Goal: Transaction & Acquisition: Download file/media

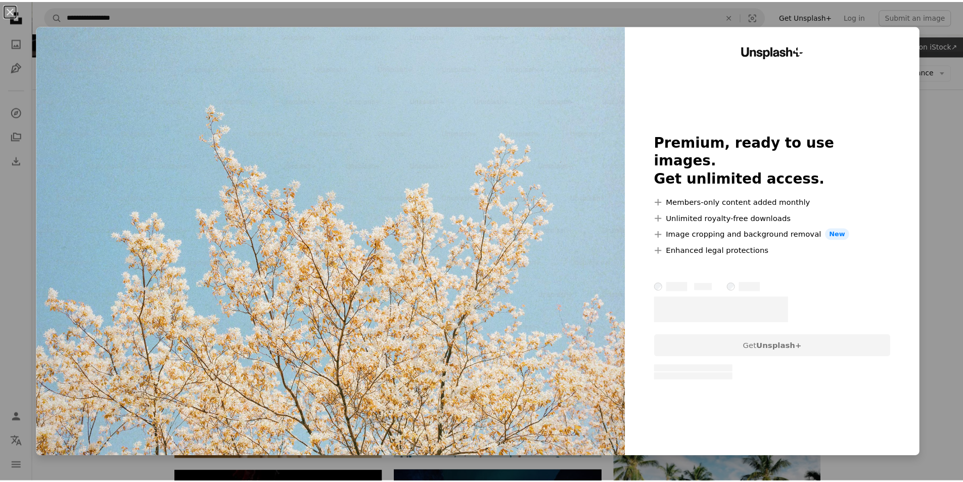
scroll to position [101, 0]
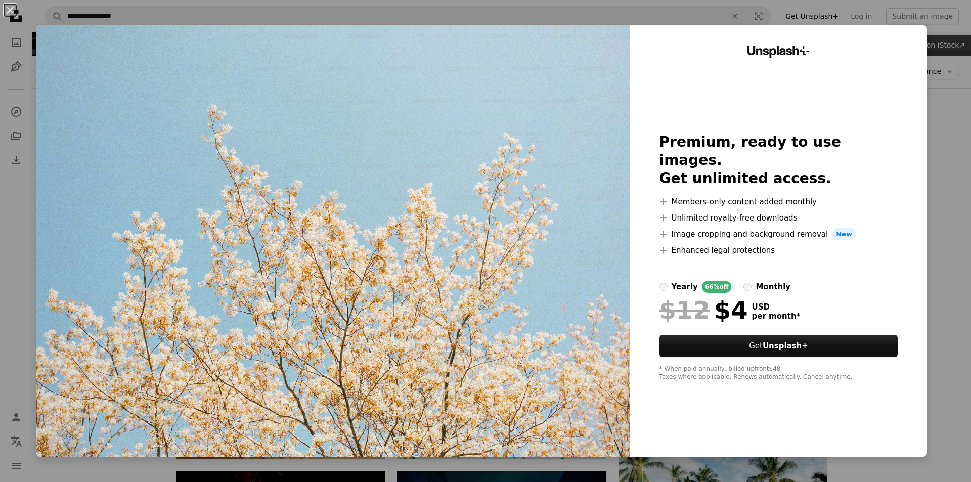
drag, startPoint x: 970, startPoint y: 210, endPoint x: 962, endPoint y: 210, distance: 8.1
click at [950, 210] on div "An X shape Unsplash+ Premium, ready to use images. Get unlimited access. A plus…" at bounding box center [485, 241] width 971 height 482
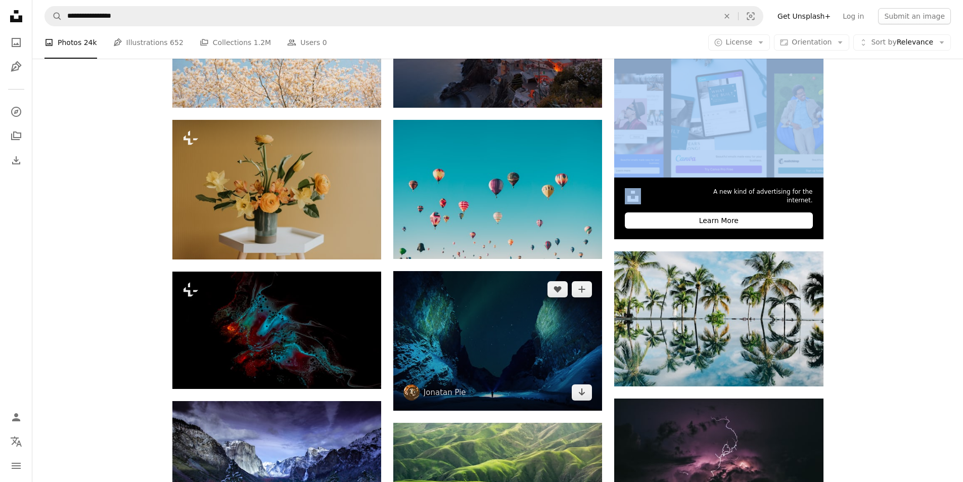
scroll to position [303, 0]
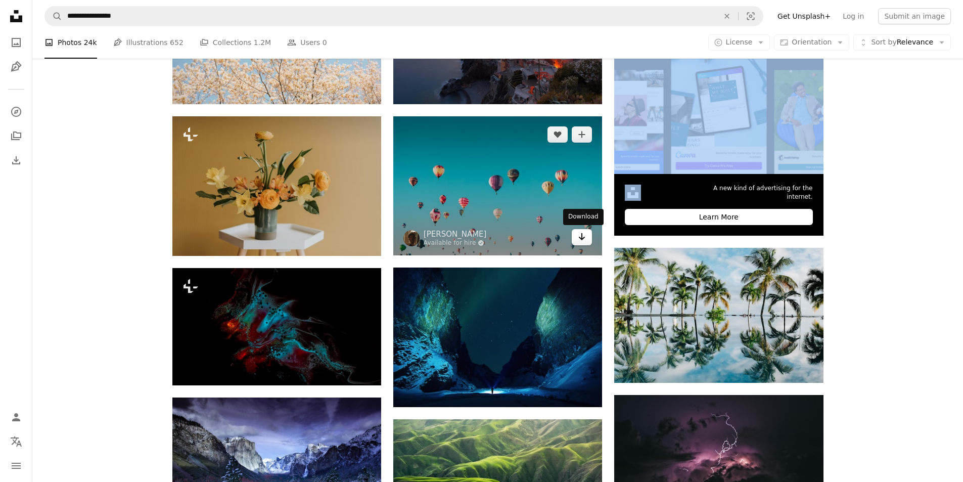
click at [583, 242] on icon "Arrow pointing down" at bounding box center [582, 237] width 8 height 12
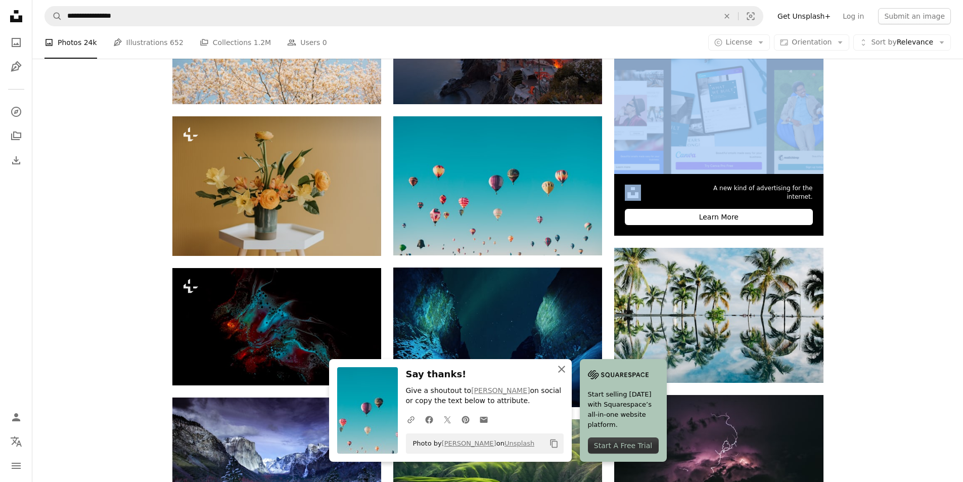
click at [563, 369] on icon "An X shape" at bounding box center [562, 369] width 12 height 12
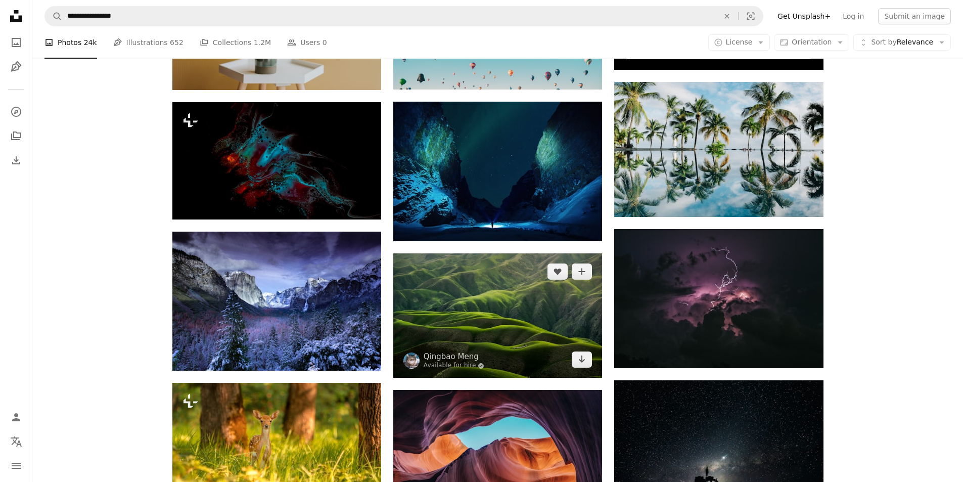
scroll to position [506, 0]
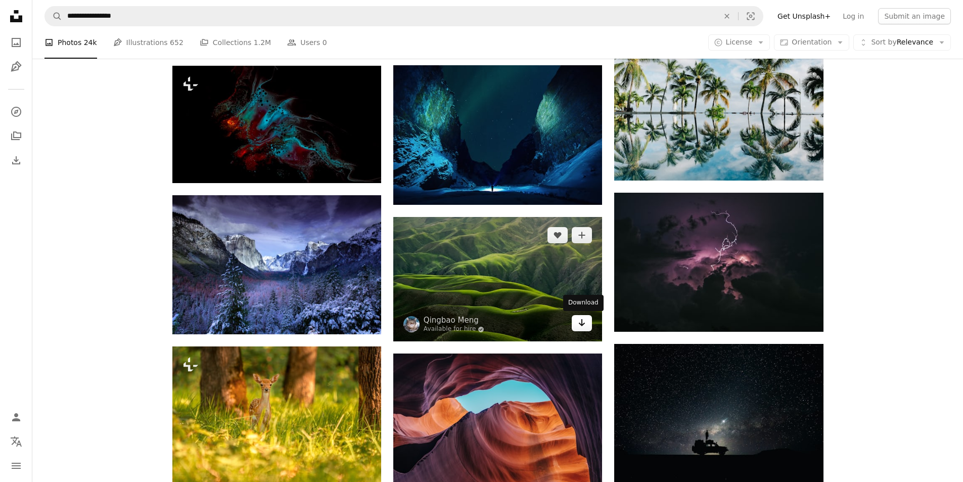
click at [586, 322] on icon "Arrow pointing down" at bounding box center [582, 323] width 8 height 12
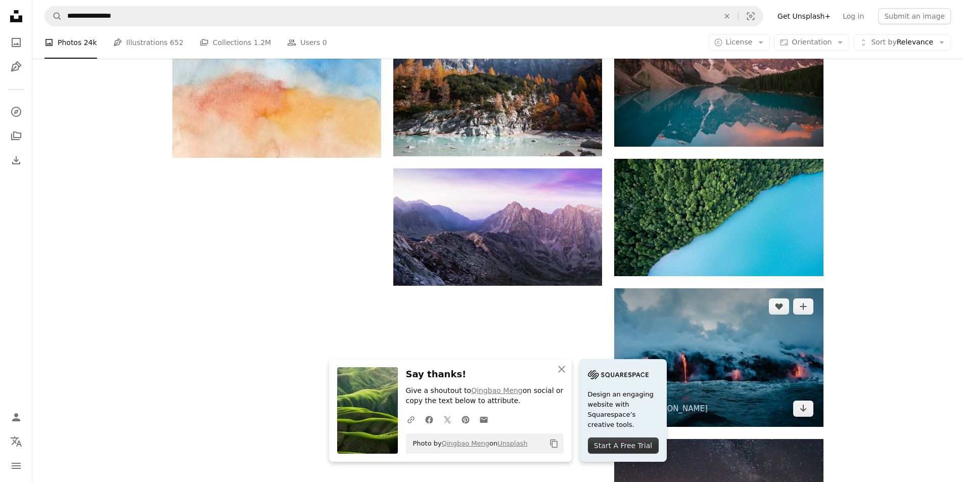
scroll to position [1011, 0]
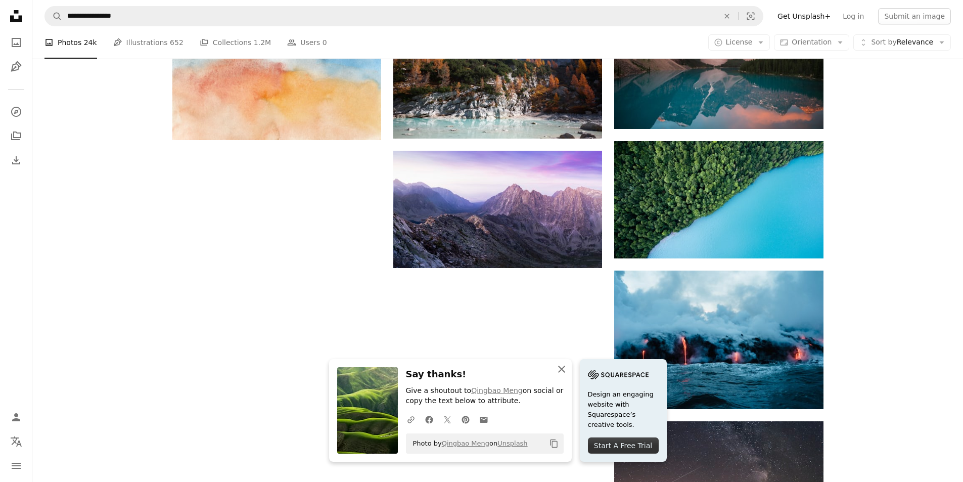
click at [559, 370] on icon "An X shape" at bounding box center [562, 369] width 12 height 12
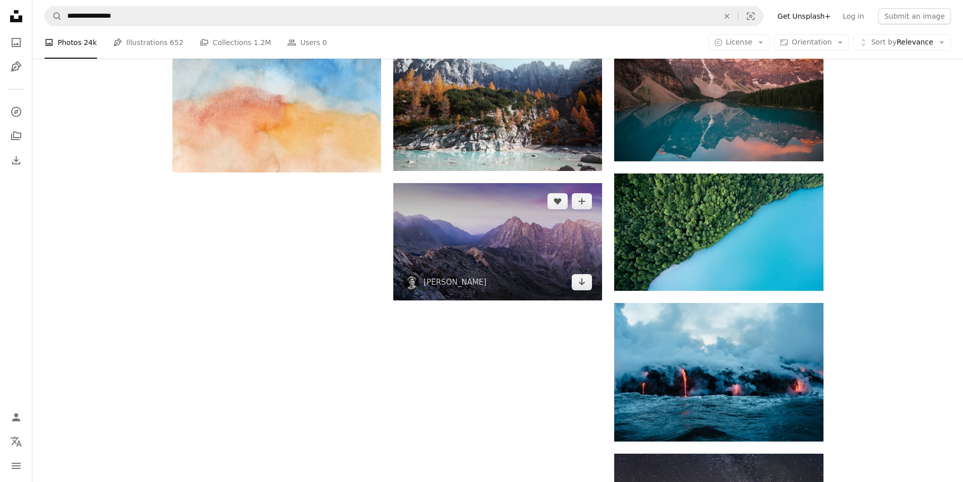
scroll to position [975, 0]
